Goal: Check status: Check status

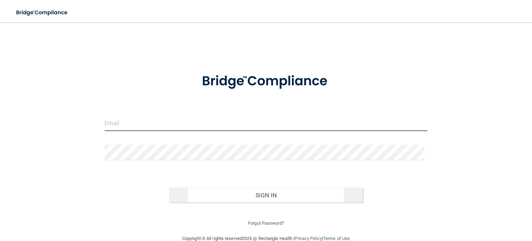
type input "[EMAIL_ADDRESS][DOMAIN_NAME]"
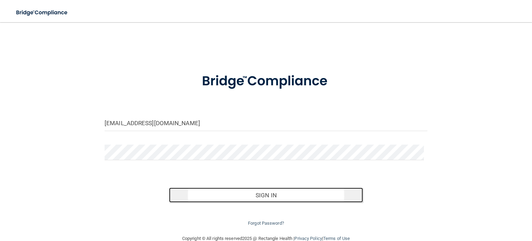
click at [258, 192] on button "Sign In" at bounding box center [266, 194] width 194 height 15
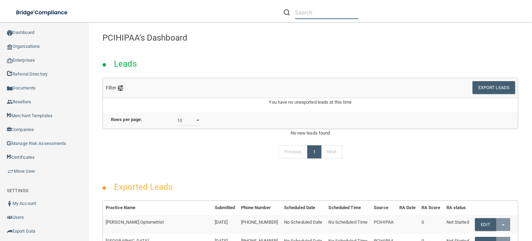
paste input "[EMAIL_ADDRESS][DOMAIN_NAME]"
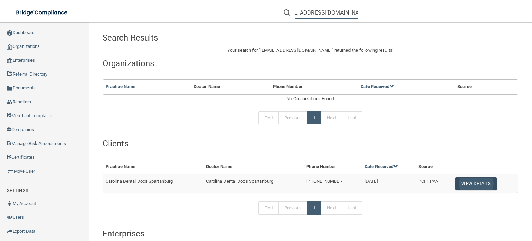
type input "[EMAIL_ADDRESS][DOMAIN_NAME]"
click at [473, 179] on button "View Details" at bounding box center [475, 183] width 41 height 13
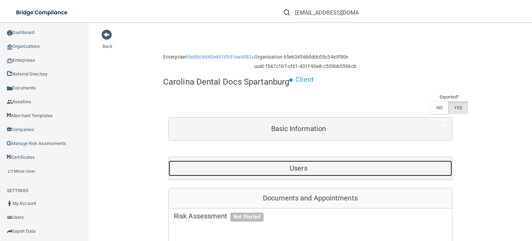
click at [277, 163] on div "Users" at bounding box center [299, 168] width 260 height 16
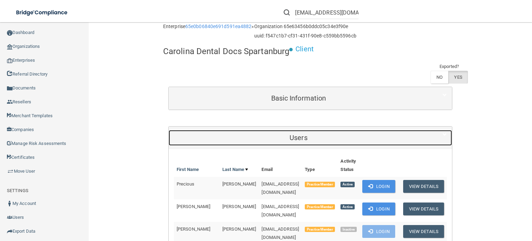
scroll to position [104, 0]
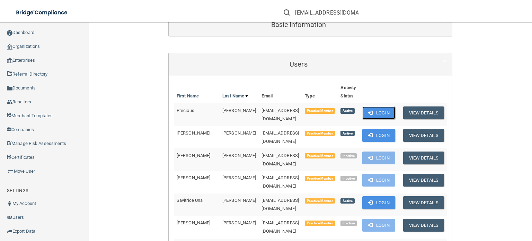
click at [386, 109] on button "Login" at bounding box center [378, 112] width 33 height 13
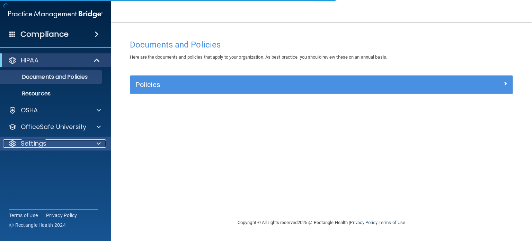
click at [33, 142] on p "Settings" at bounding box center [34, 143] width 26 height 8
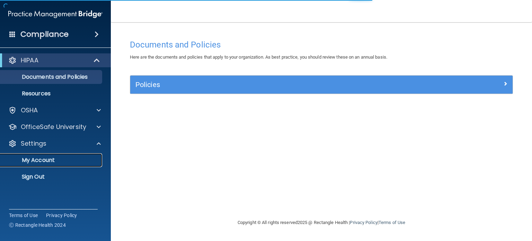
click at [34, 158] on p "My Account" at bounding box center [52, 160] width 95 height 7
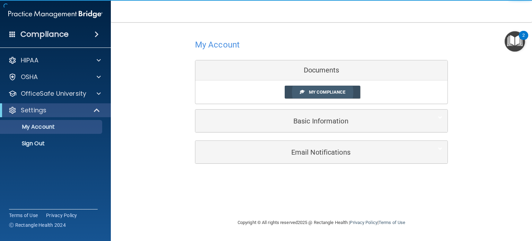
click at [338, 90] on link "My Compliance" at bounding box center [323, 92] width 76 height 13
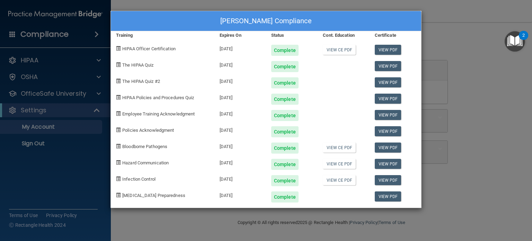
click at [471, 34] on div "[PERSON_NAME] Compliance Training Expires On Status Cont. Education Certificate…" at bounding box center [266, 120] width 532 height 241
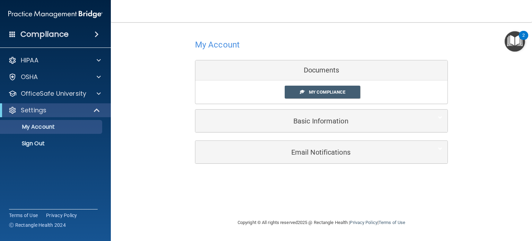
click at [325, 69] on div "Documents" at bounding box center [321, 70] width 252 height 20
click at [324, 72] on div "Documents" at bounding box center [321, 70] width 252 height 20
click at [58, 108] on div "Settings" at bounding box center [46, 110] width 86 height 8
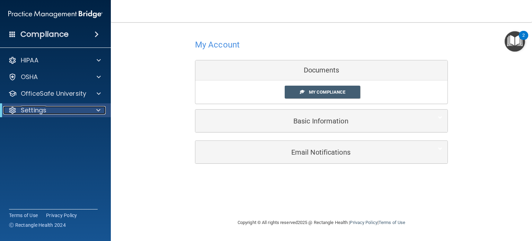
click at [98, 109] on span at bounding box center [98, 110] width 4 height 8
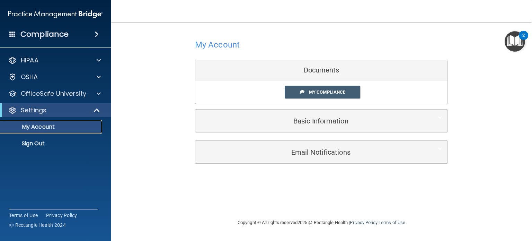
click at [64, 127] on p "My Account" at bounding box center [52, 126] width 95 height 7
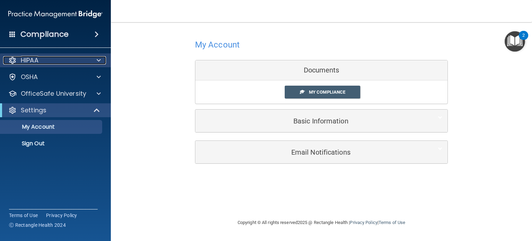
click at [34, 64] on p "HIPAA" at bounding box center [30, 60] width 18 height 8
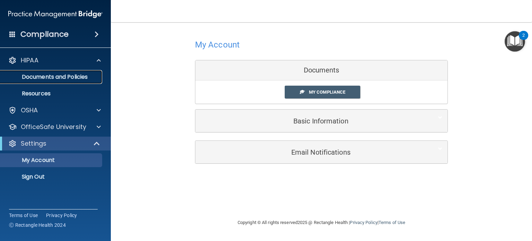
click at [34, 76] on p "Documents and Policies" at bounding box center [52, 76] width 95 height 7
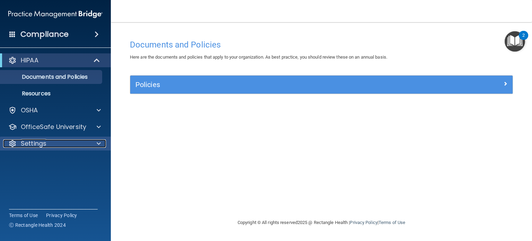
click at [34, 143] on p "Settings" at bounding box center [34, 143] width 26 height 8
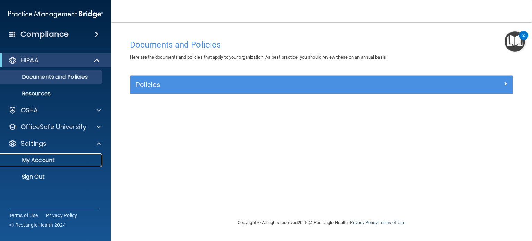
click at [36, 159] on p "My Account" at bounding box center [52, 160] width 95 height 7
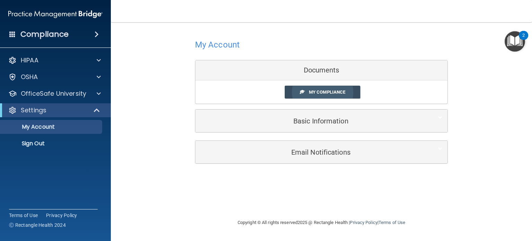
click at [331, 91] on span "My Compliance" at bounding box center [327, 91] width 36 height 5
